Goal: Task Accomplishment & Management: Manage account settings

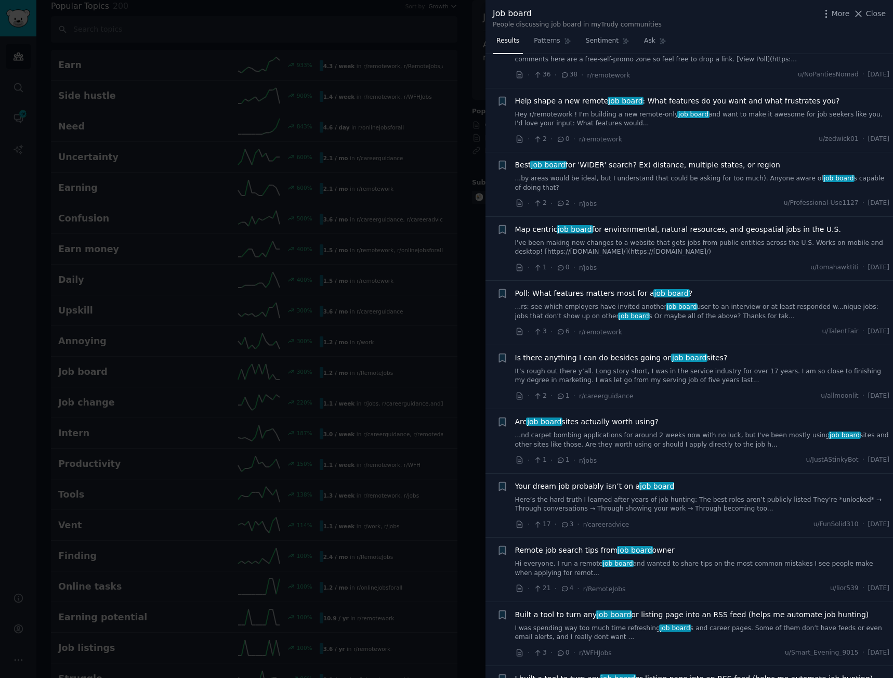
scroll to position [988, 0]
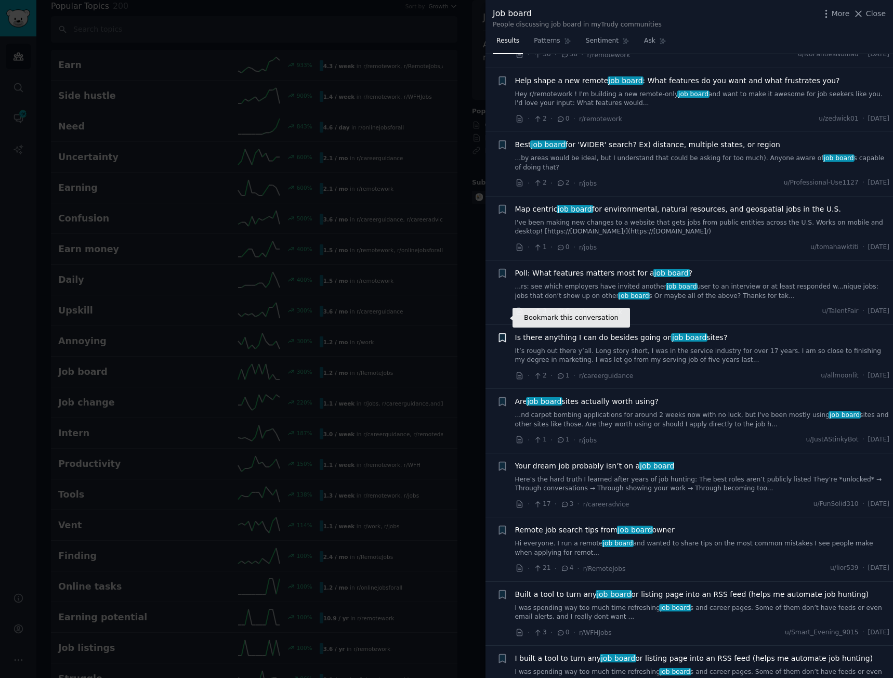
click at [499, 333] on icon "button" at bounding box center [502, 337] width 6 height 8
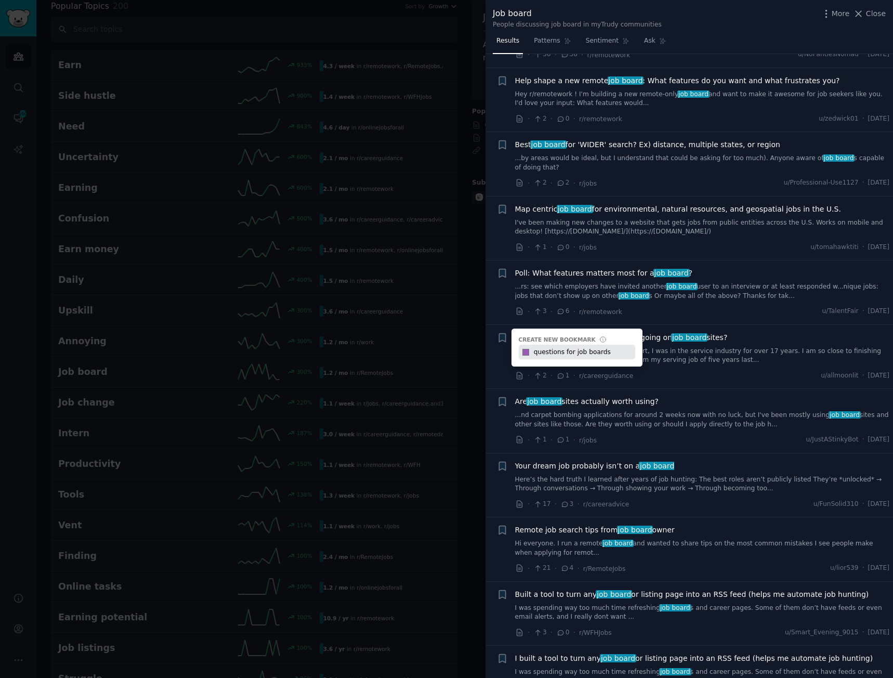
type input "questions for job boards"
click at [527, 345] on input "#9b59b6" at bounding box center [526, 352] width 14 height 15
click at [496, 325] on li "Bookmark this conversation + Create new bookmark #9b59b6 questions for job boar…" at bounding box center [690, 357] width 408 height 64
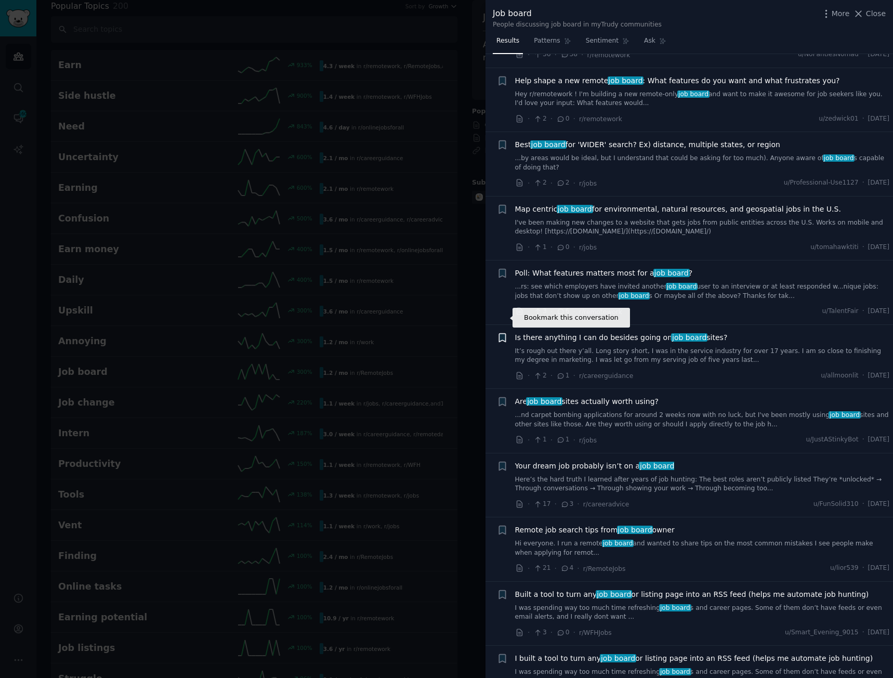
click at [500, 333] on icon "button" at bounding box center [502, 337] width 6 height 8
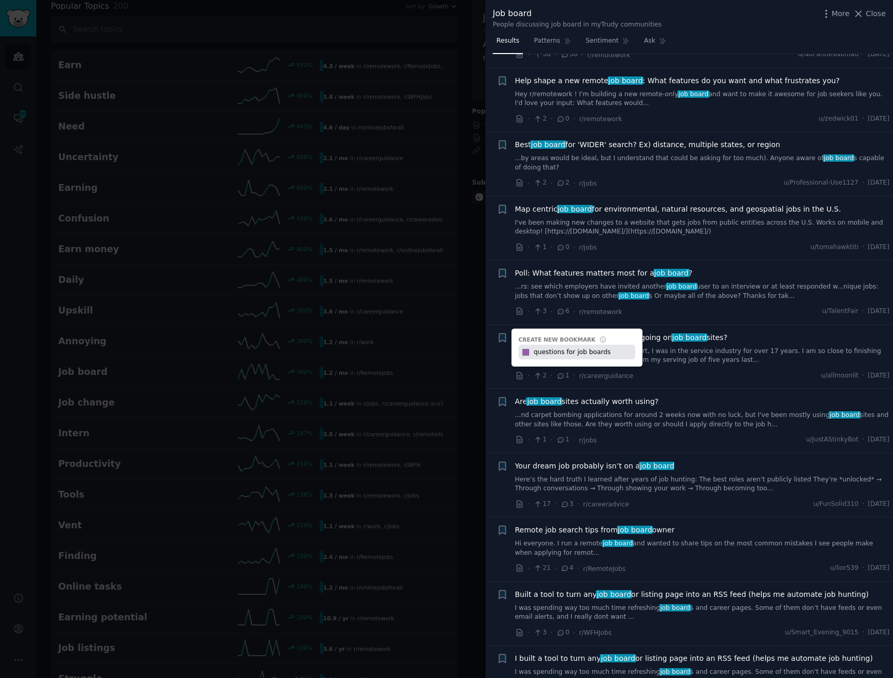
click at [495, 295] on li "Reddit text submission Bookmark this conversation + Poll: What features matters…" at bounding box center [690, 292] width 408 height 64
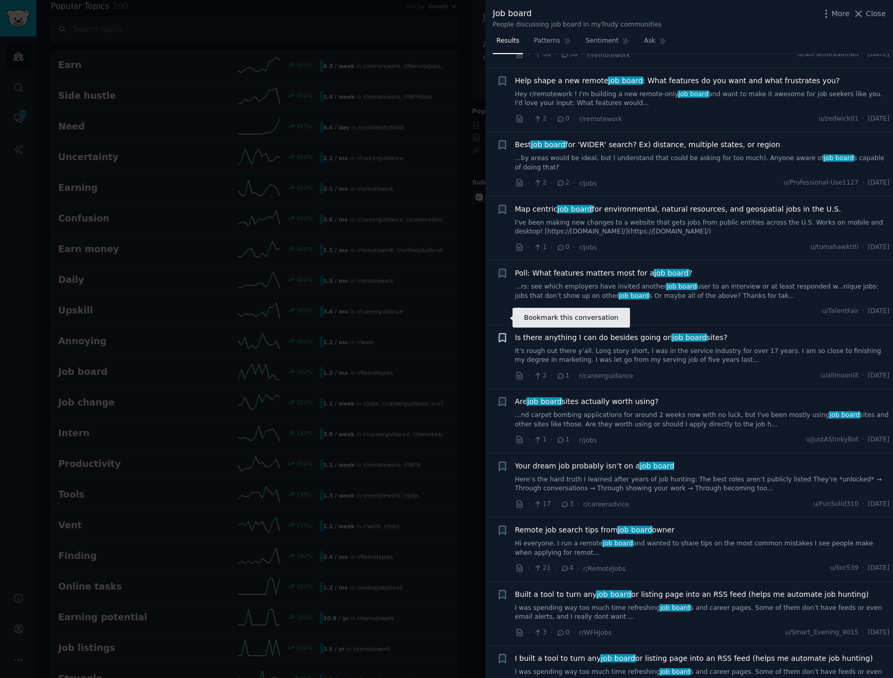
click at [500, 333] on icon "button" at bounding box center [502, 337] width 6 height 8
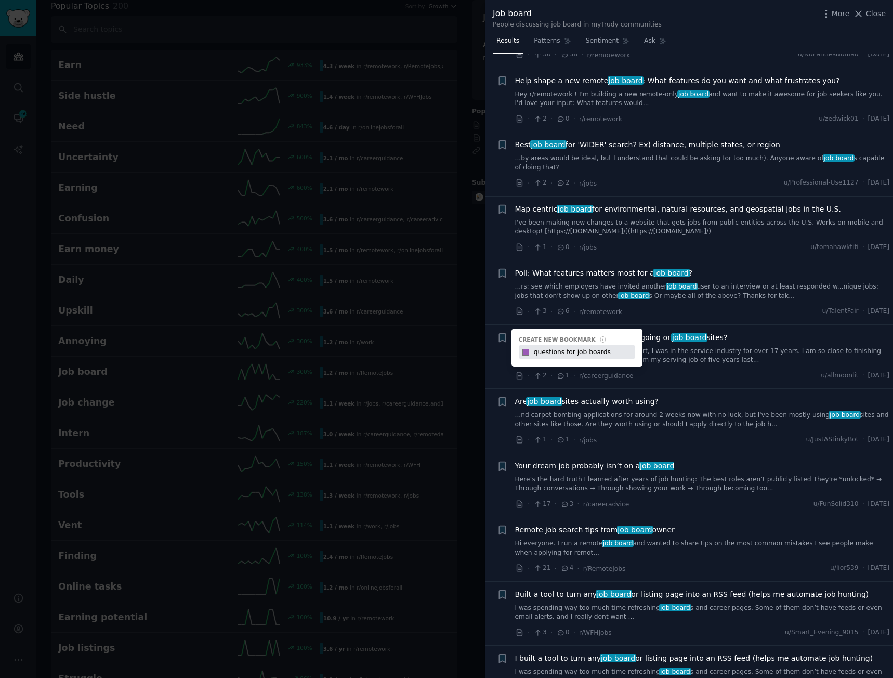
click at [541, 345] on input "questions for job boards" at bounding box center [583, 352] width 103 height 15
click at [568, 336] on div "Create new bookmark" at bounding box center [557, 339] width 77 height 7
click at [494, 286] on li "Reddit text submission Bookmark this conversation + Poll: What features matters…" at bounding box center [690, 292] width 408 height 64
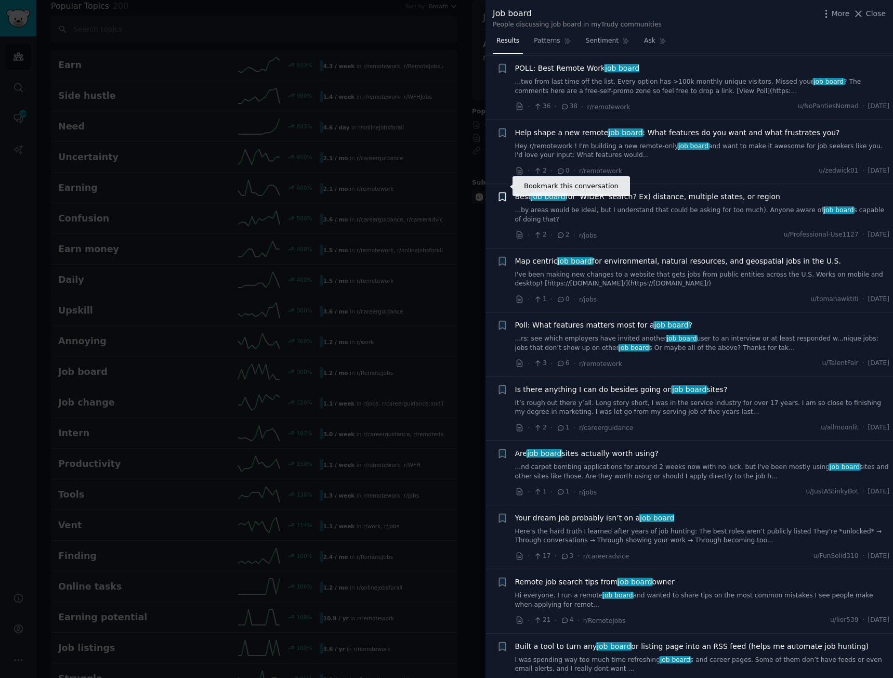
click at [500, 193] on icon "button" at bounding box center [502, 197] width 6 height 8
click at [499, 345] on div "Reddit text submission Bookmark this conversation +" at bounding box center [502, 344] width 11 height 49
click at [542, 384] on span "Is there anything I can do besides going on job board sites?" at bounding box center [621, 389] width 213 height 11
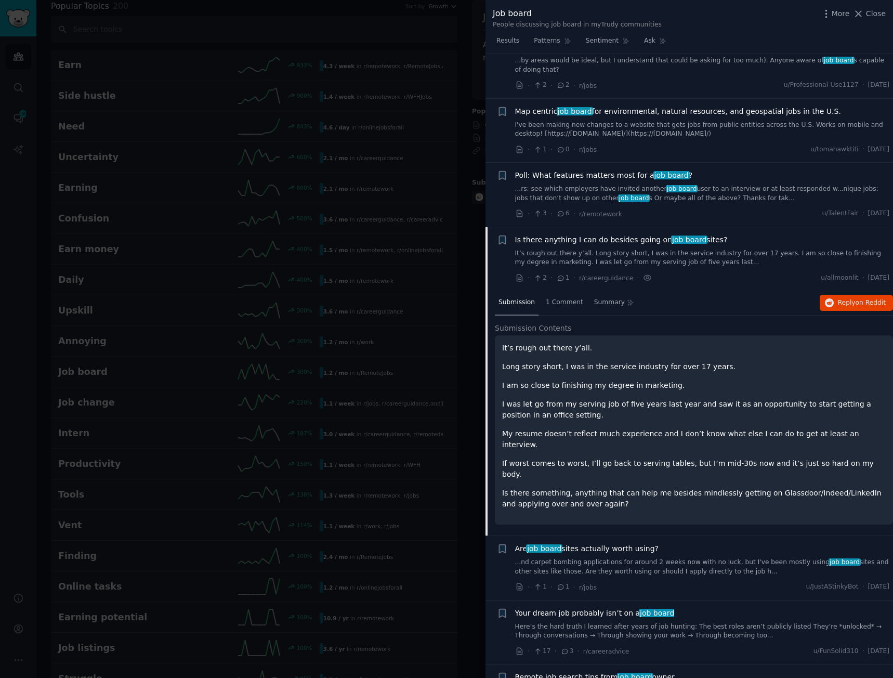
scroll to position [1239, 0]
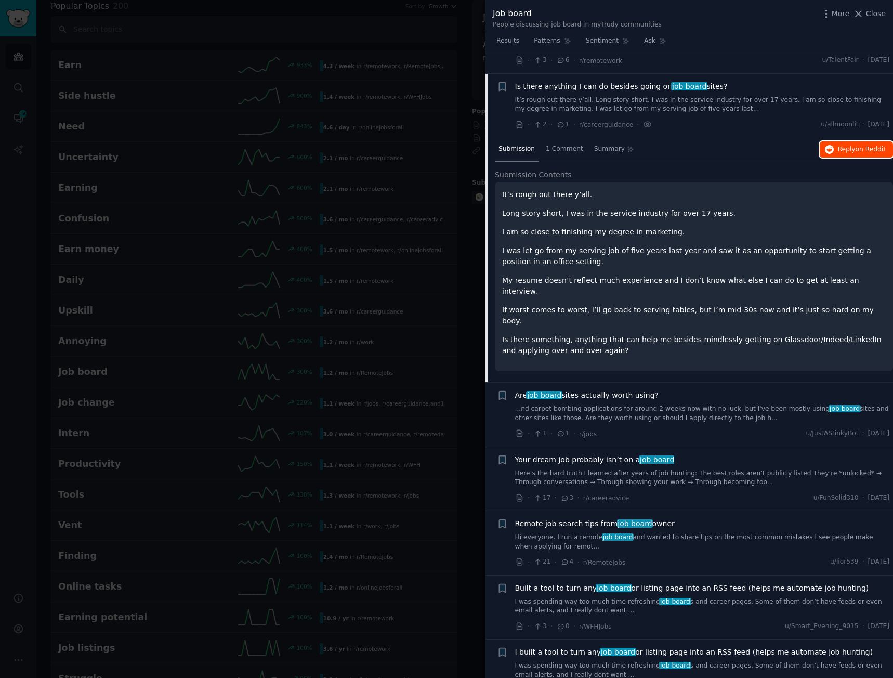
click at [846, 145] on span "Reply on Reddit" at bounding box center [862, 149] width 48 height 9
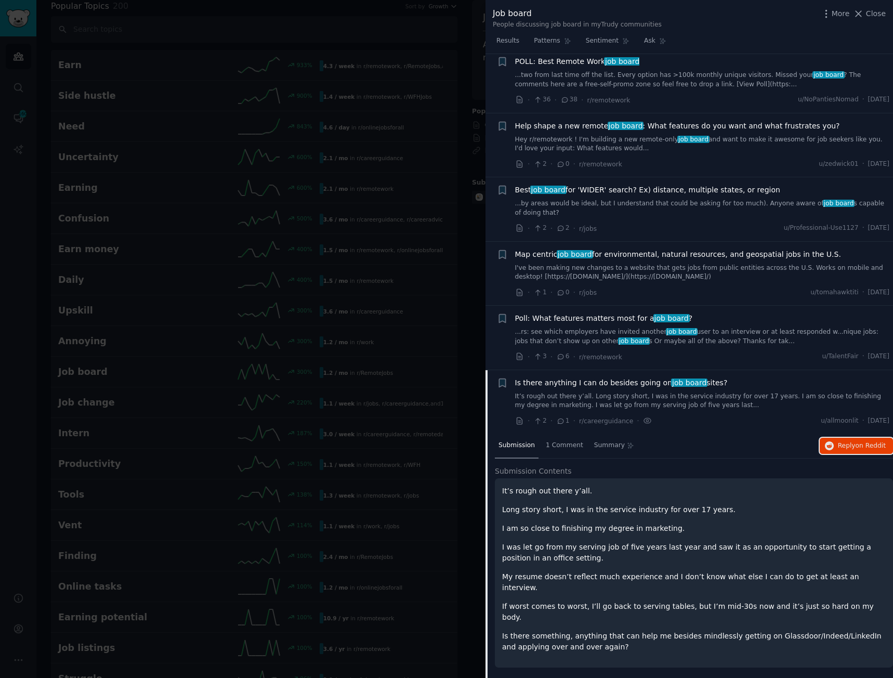
scroll to position [927, 0]
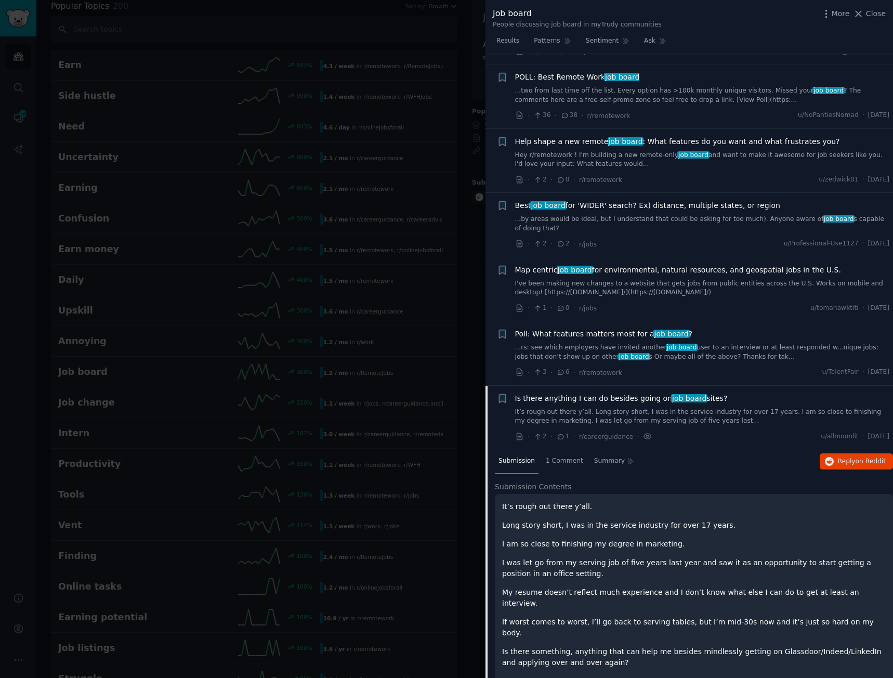
click at [547, 265] on span "Map centric job board for environmental, natural resources, and geospatial jobs…" at bounding box center [678, 270] width 326 height 11
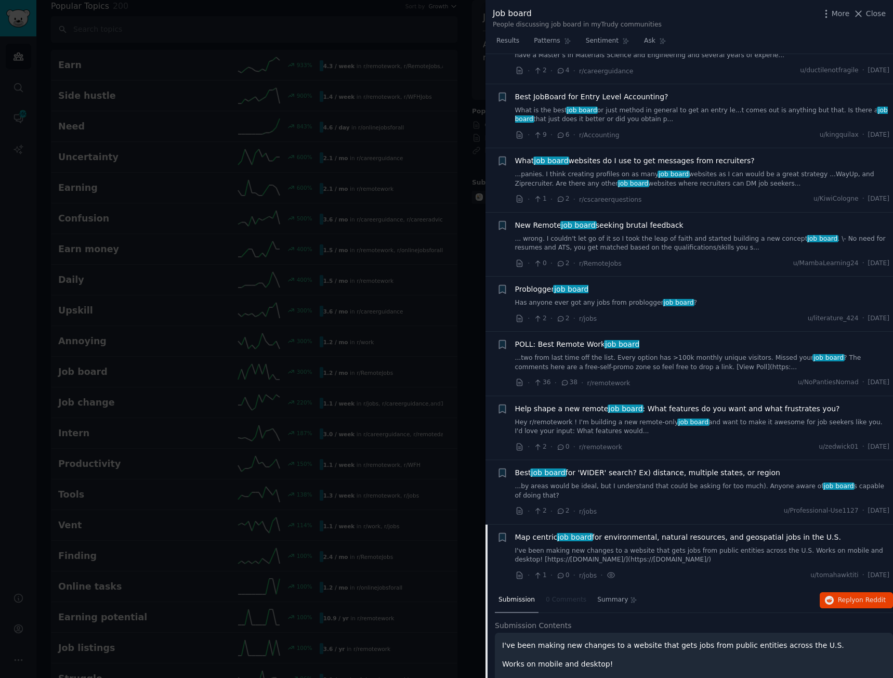
scroll to position [642, 0]
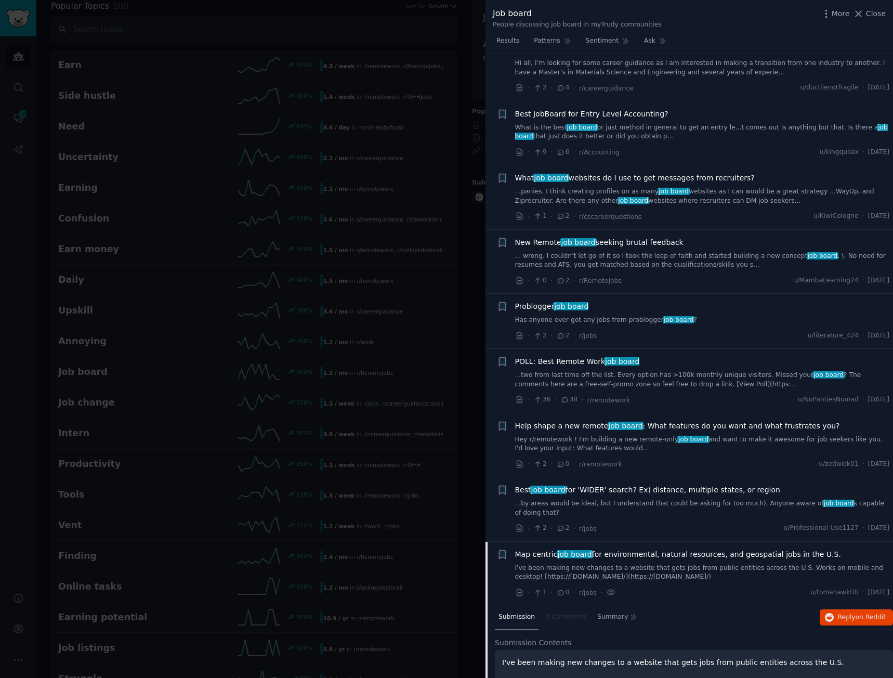
click at [685, 173] on span "What job board websites do I use to get messages from recruiters?" at bounding box center [635, 178] width 240 height 11
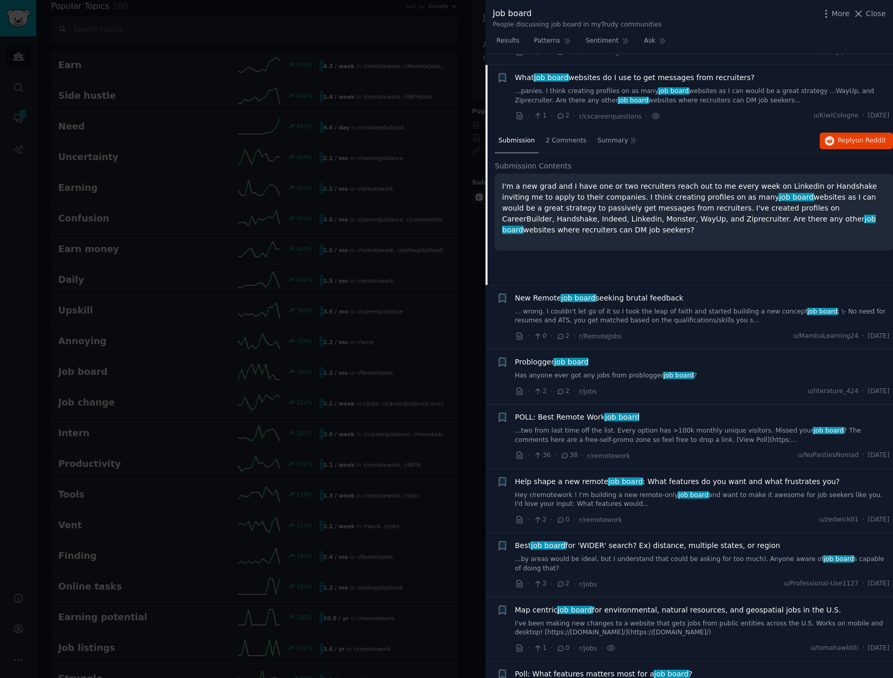
scroll to position [743, 0]
click at [834, 132] on button "Reply on Reddit" at bounding box center [856, 140] width 73 height 17
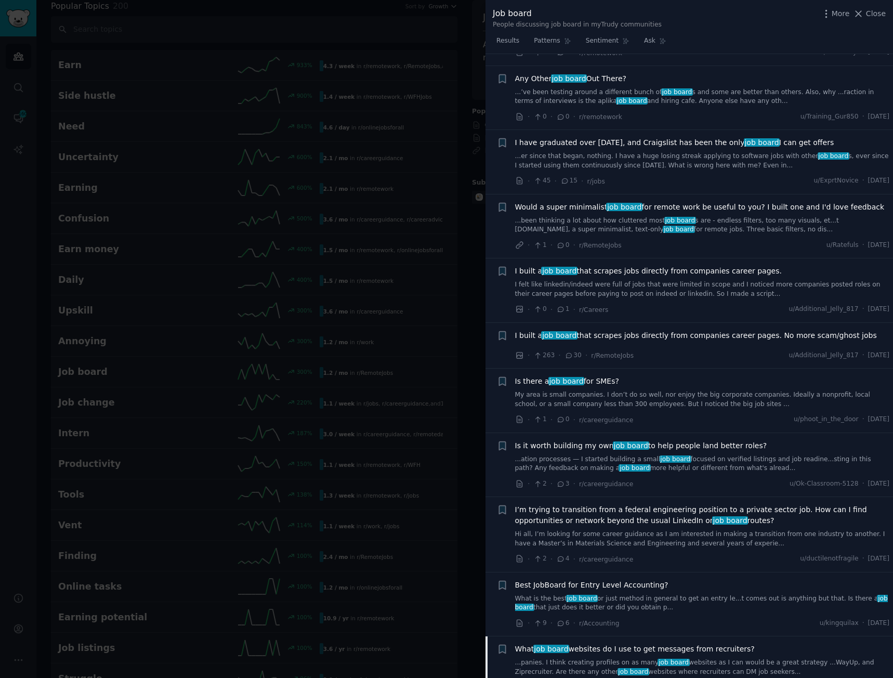
scroll to position [16, 0]
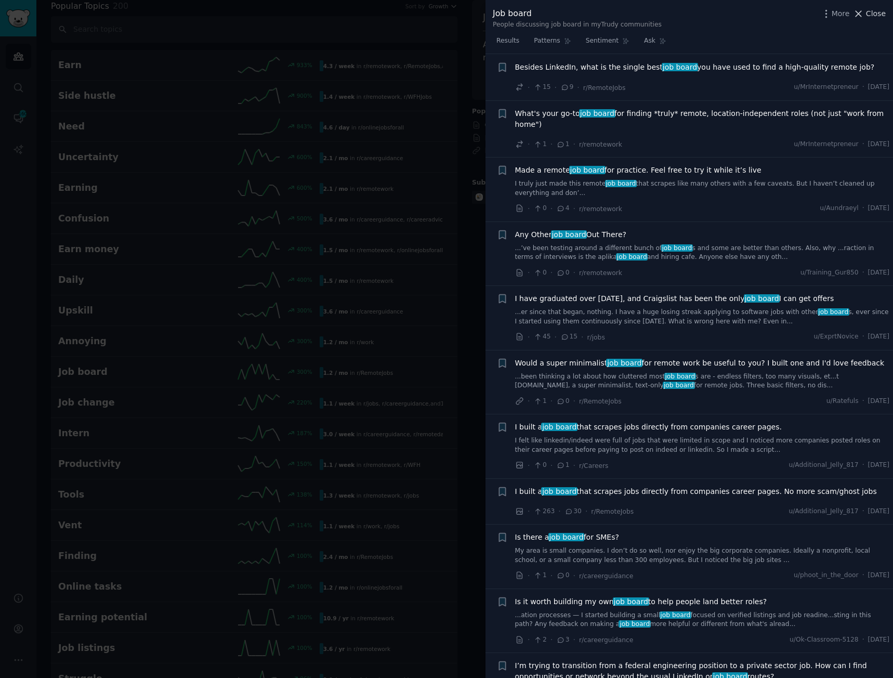
click at [861, 17] on icon at bounding box center [858, 13] width 11 height 11
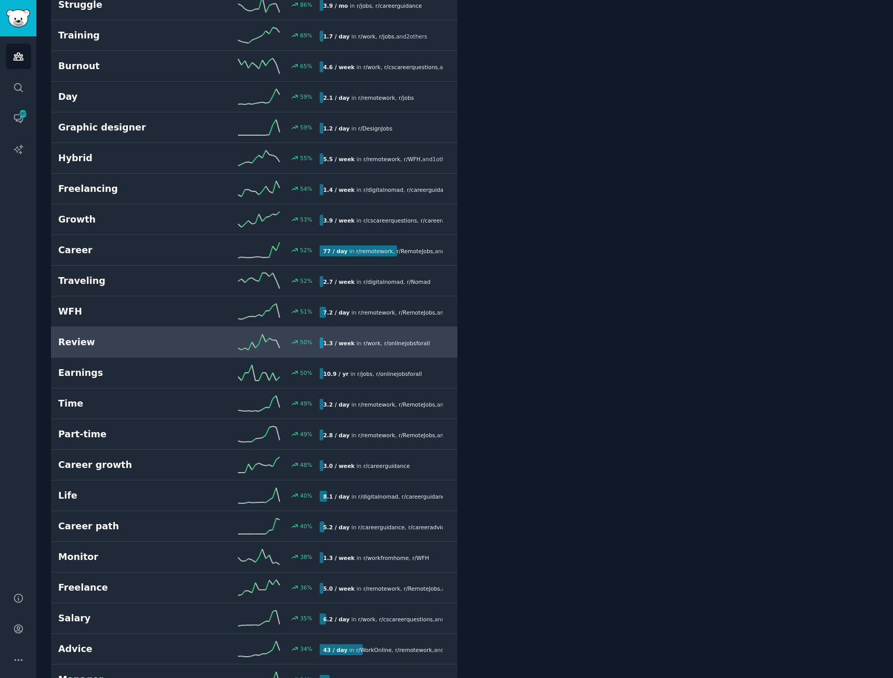
scroll to position [735, 0]
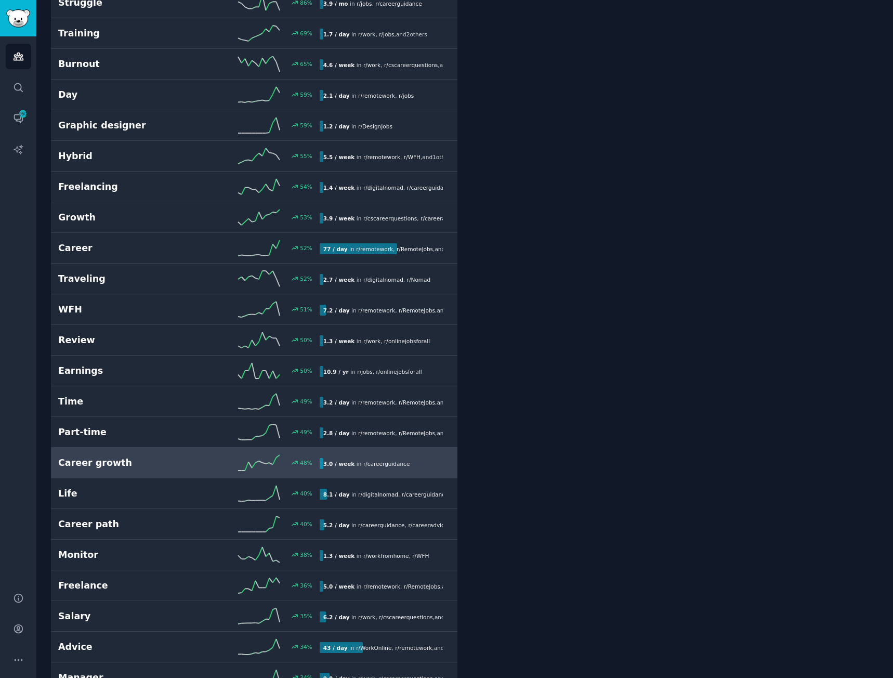
click at [81, 463] on h2 "Career growth" at bounding box center [123, 462] width 130 height 13
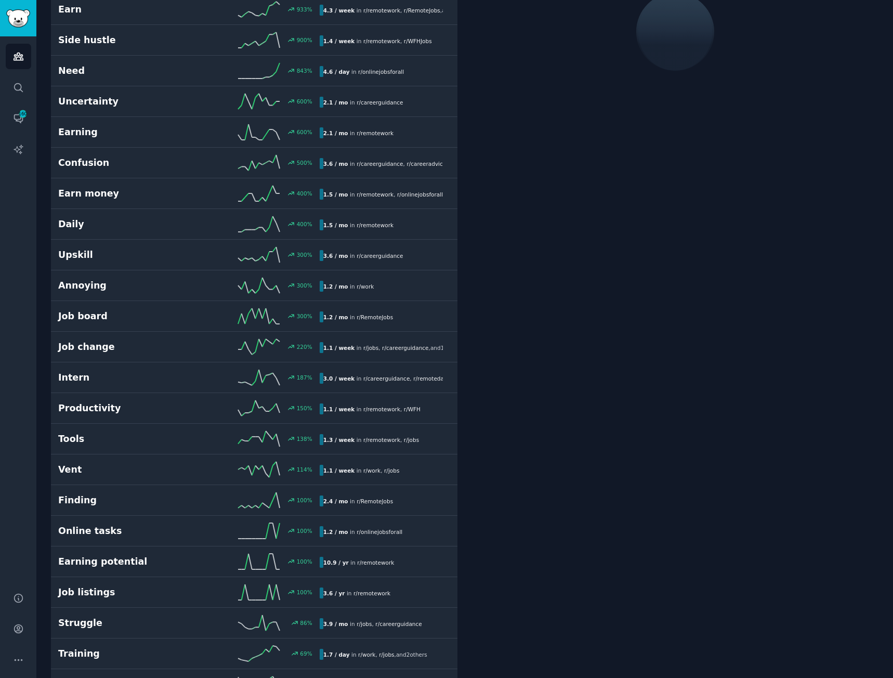
scroll to position [59, 0]
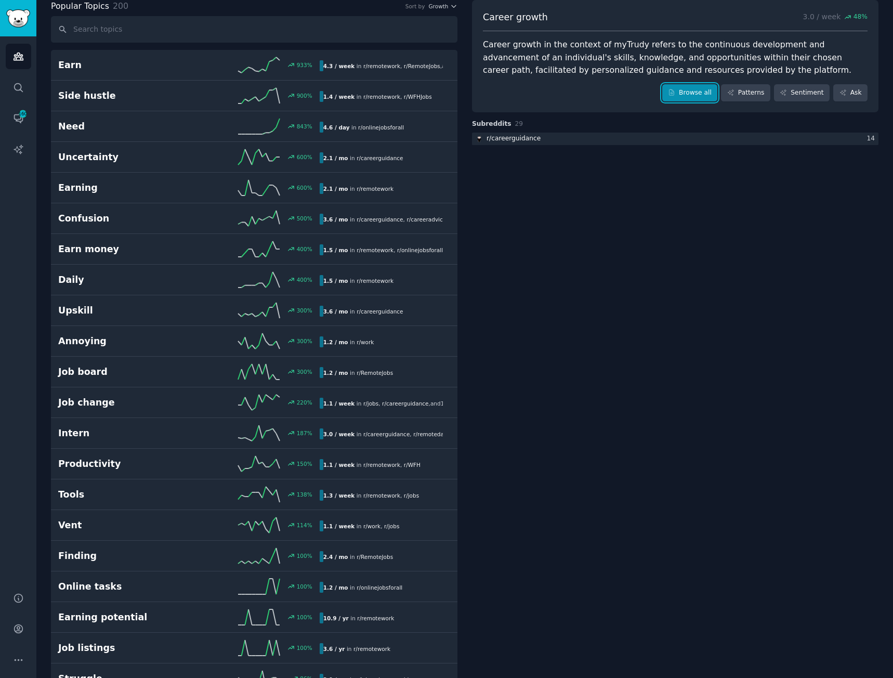
click at [693, 91] on link "Browse all" at bounding box center [690, 93] width 56 height 18
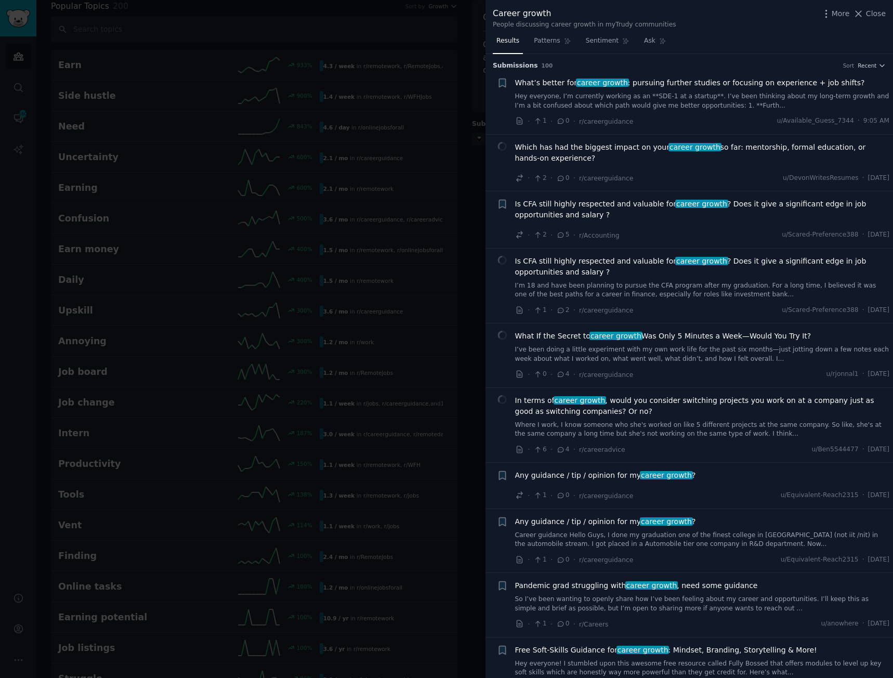
click at [189, 169] on div at bounding box center [446, 339] width 893 height 678
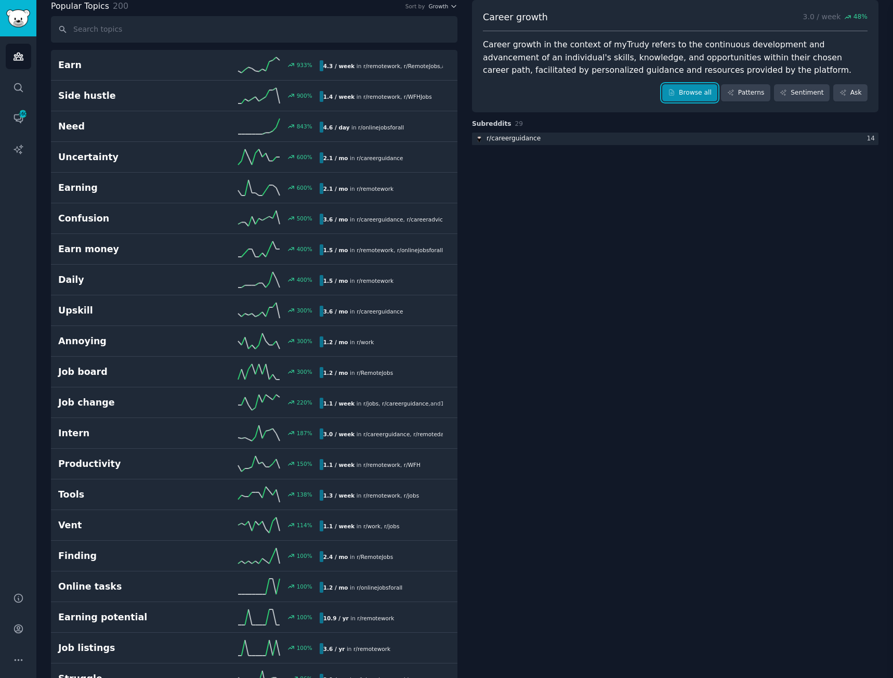
click at [694, 97] on link "Browse all" at bounding box center [690, 93] width 56 height 18
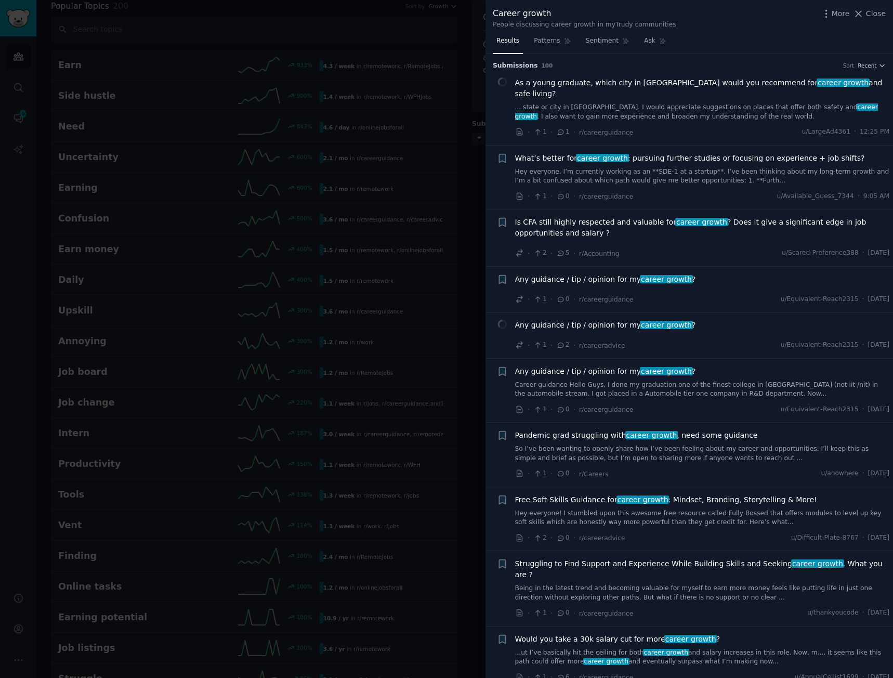
click at [268, 252] on div at bounding box center [446, 339] width 893 height 678
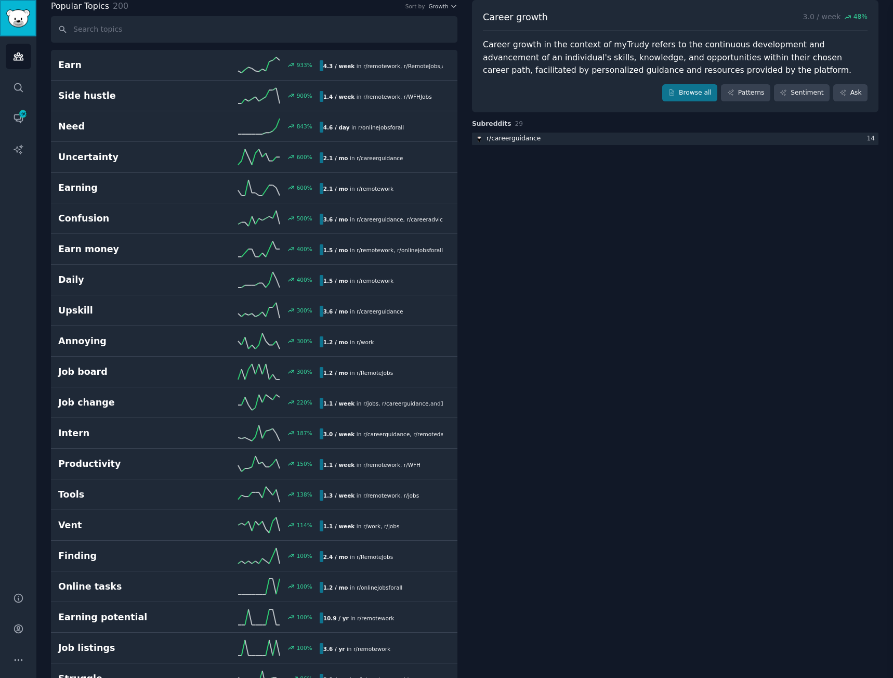
click at [28, 21] on img "Sidebar" at bounding box center [18, 18] width 24 height 18
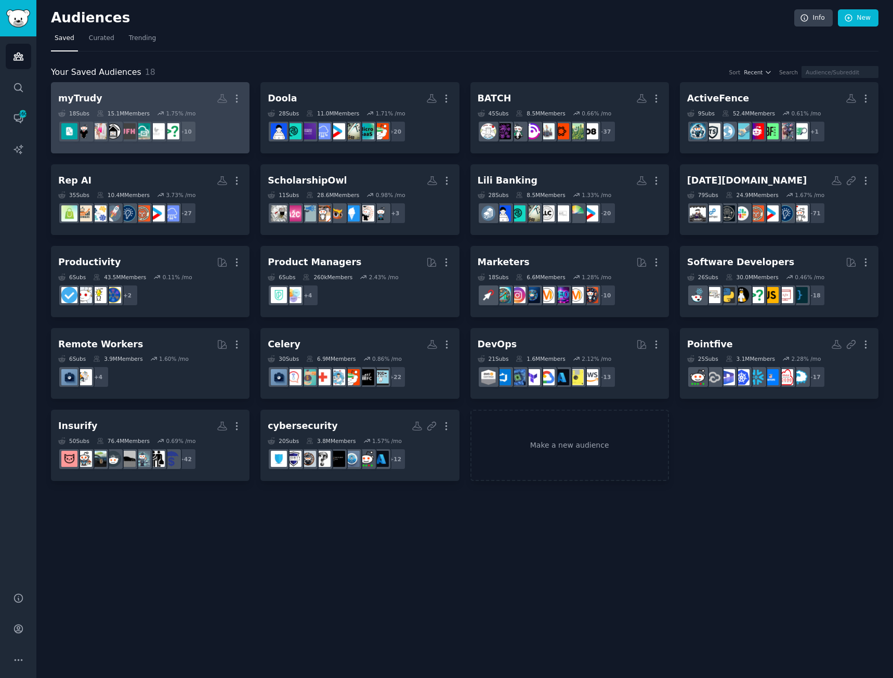
click at [169, 93] on h2 "myTrudy More" at bounding box center [150, 98] width 184 height 18
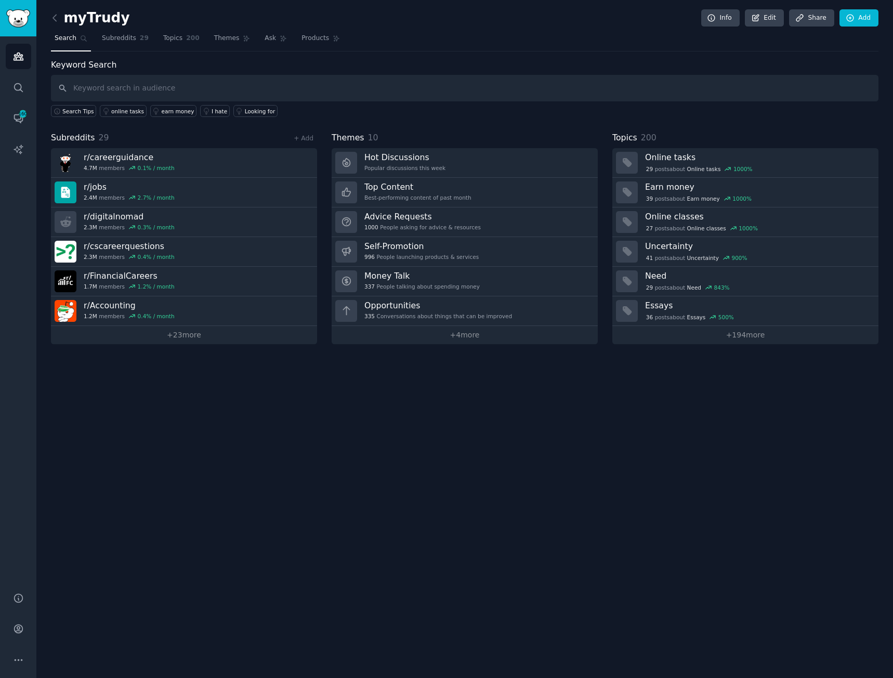
click at [49, 18] on div "myTrudy Info Edit Share Add Search Subreddits 29 Topics 200 Themes Ask Products…" at bounding box center [464, 339] width 857 height 678
click at [54, 18] on icon at bounding box center [54, 18] width 3 height 6
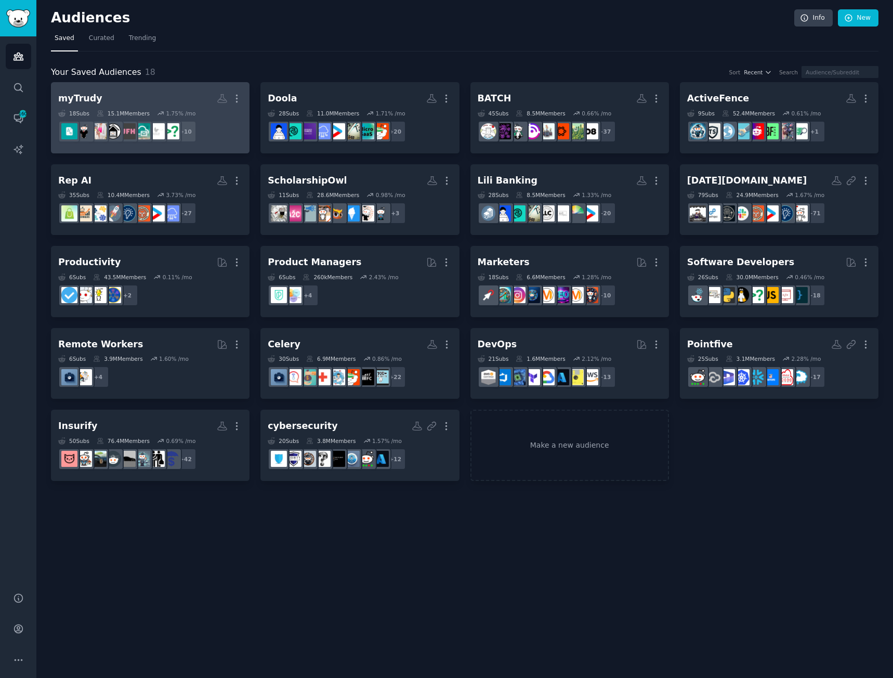
click at [175, 92] on h2 "myTrudy More" at bounding box center [150, 98] width 184 height 18
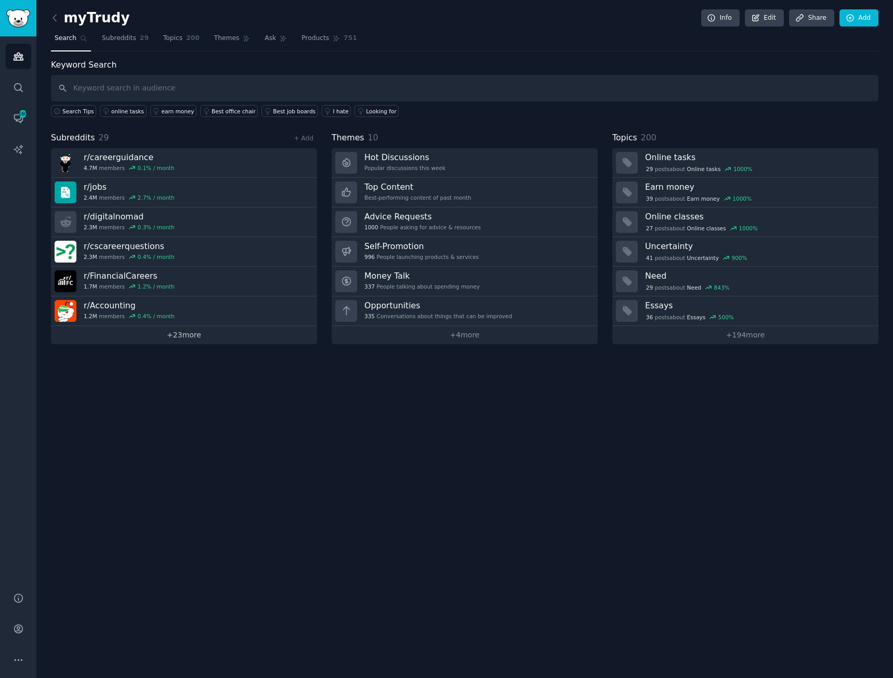
click at [170, 339] on link "+ 23 more" at bounding box center [184, 335] width 266 height 18
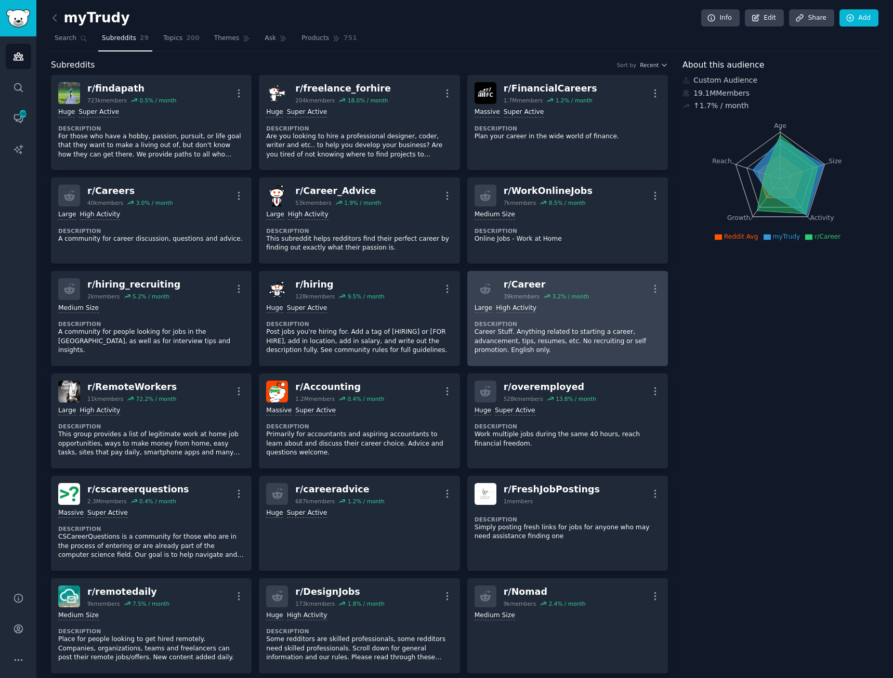
click at [553, 305] on div "Large High Activity" at bounding box center [568, 309] width 186 height 10
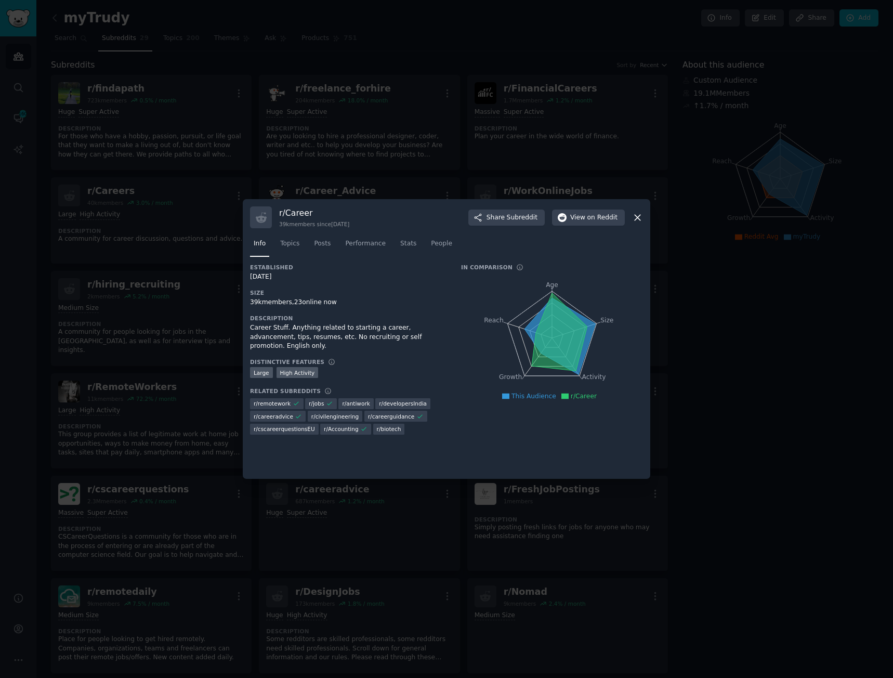
click at [637, 216] on icon at bounding box center [637, 217] width 11 height 11
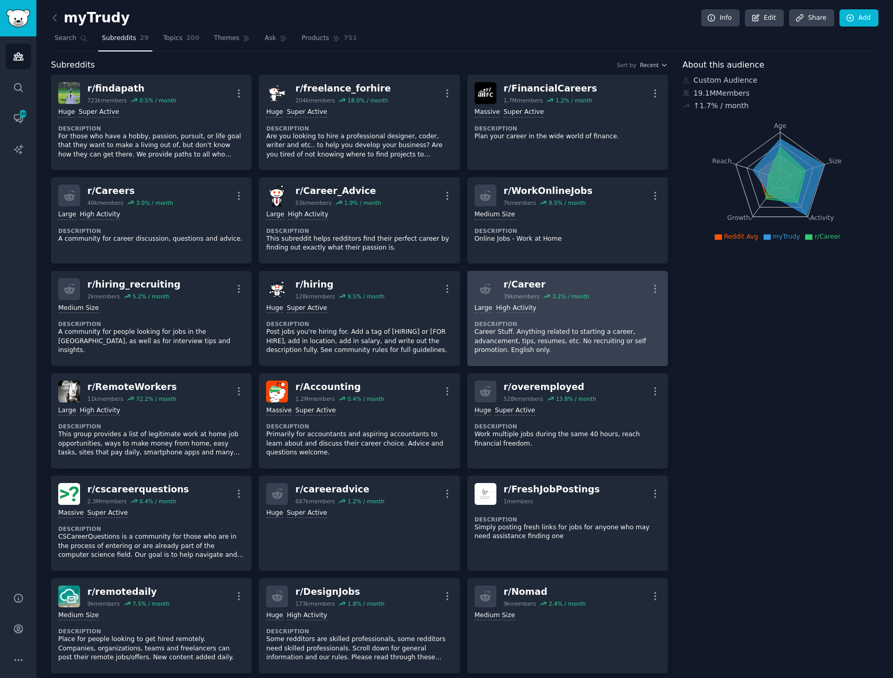
click at [541, 309] on div "Large High Activity" at bounding box center [568, 309] width 186 height 10
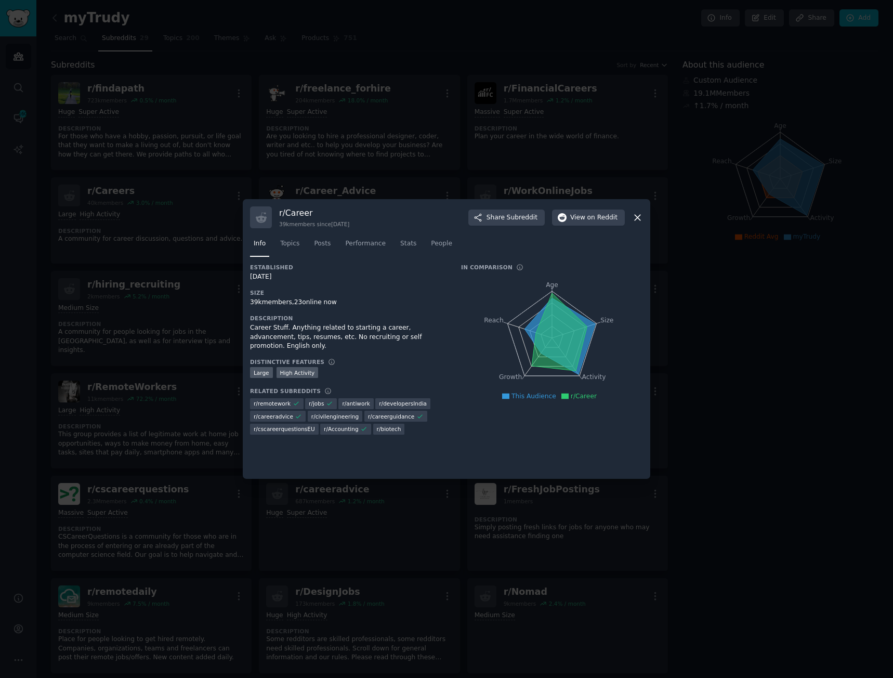
click at [637, 216] on icon at bounding box center [637, 217] width 11 height 11
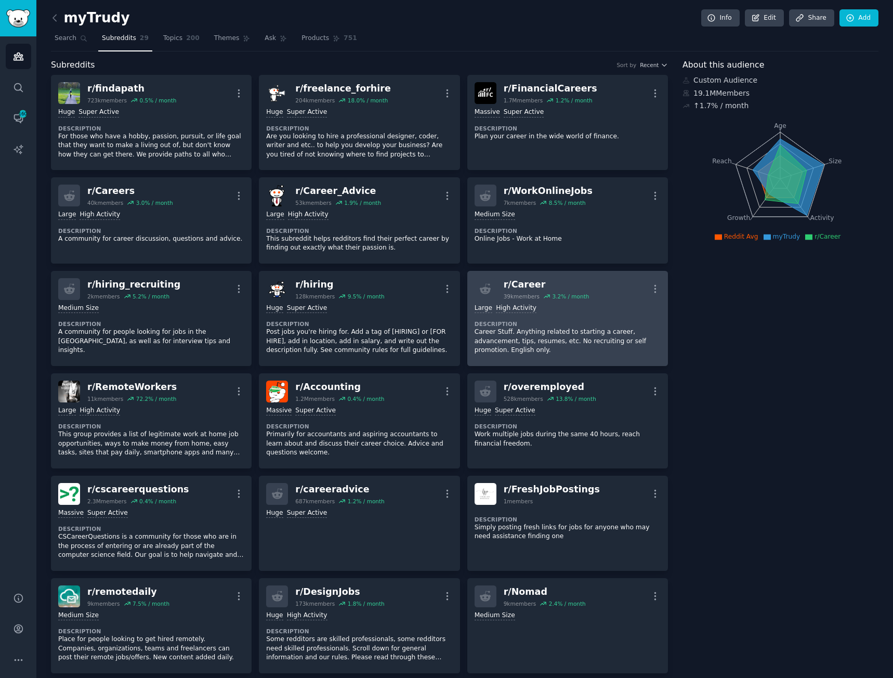
click at [487, 338] on p "Career Stuff. Anything related to starting a career, advancement, tips, resumes…" at bounding box center [568, 341] width 186 height 28
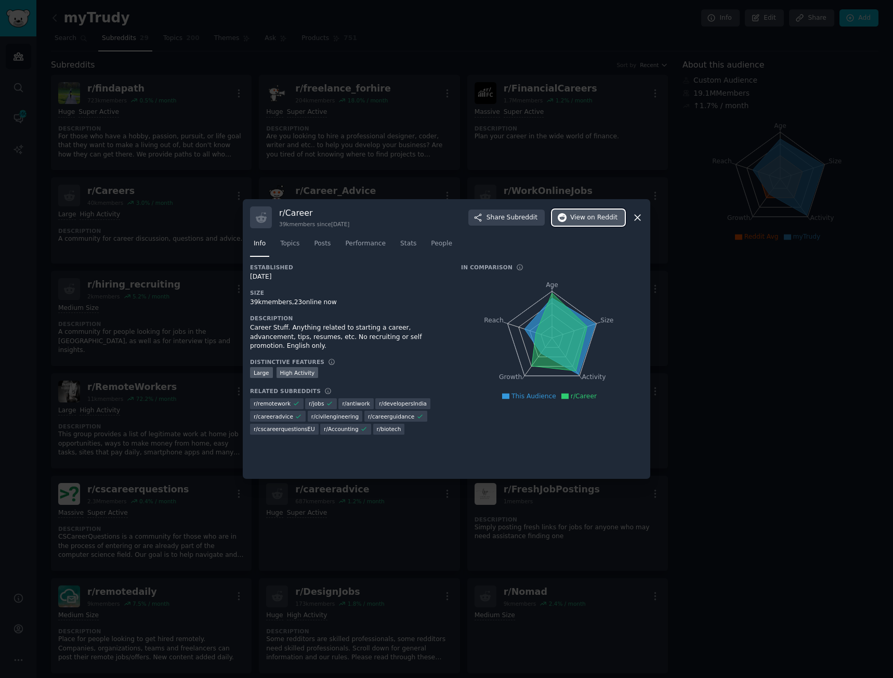
click at [580, 214] on span "View on Reddit" at bounding box center [593, 217] width 47 height 9
